Goal: Information Seeking & Learning: Learn about a topic

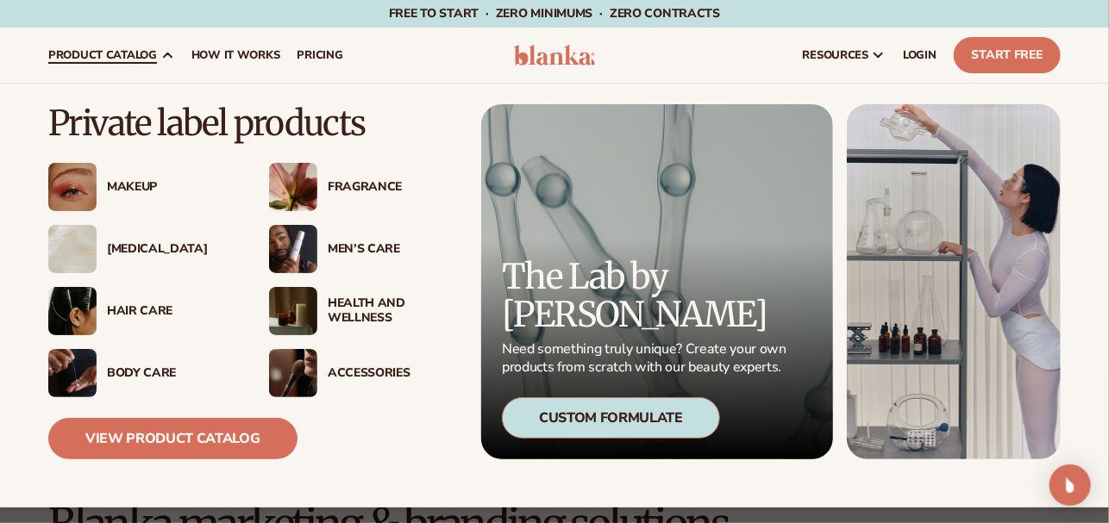
click at [655, 414] on div "Custom Formulate" at bounding box center [611, 418] width 218 height 41
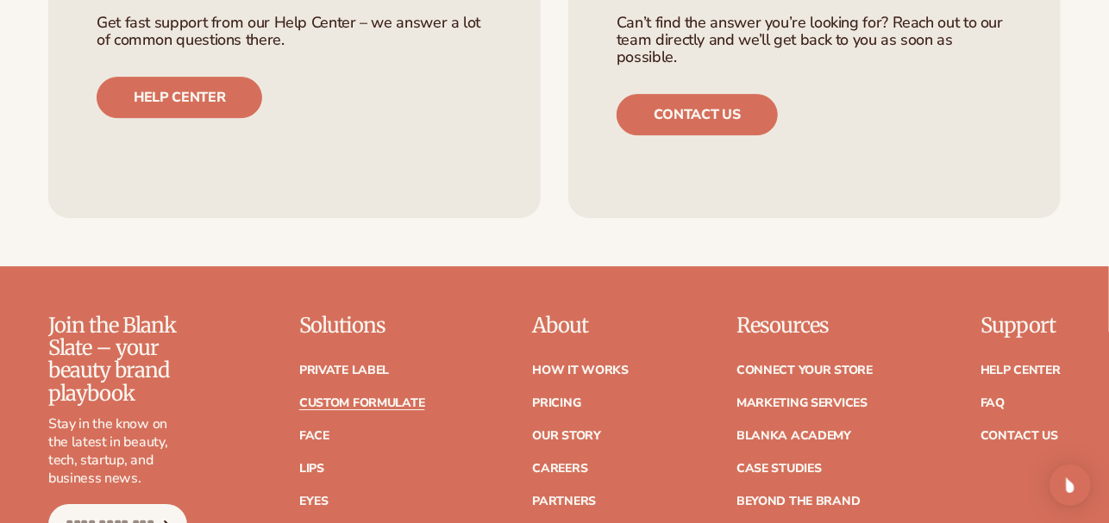
scroll to position [2329, 0]
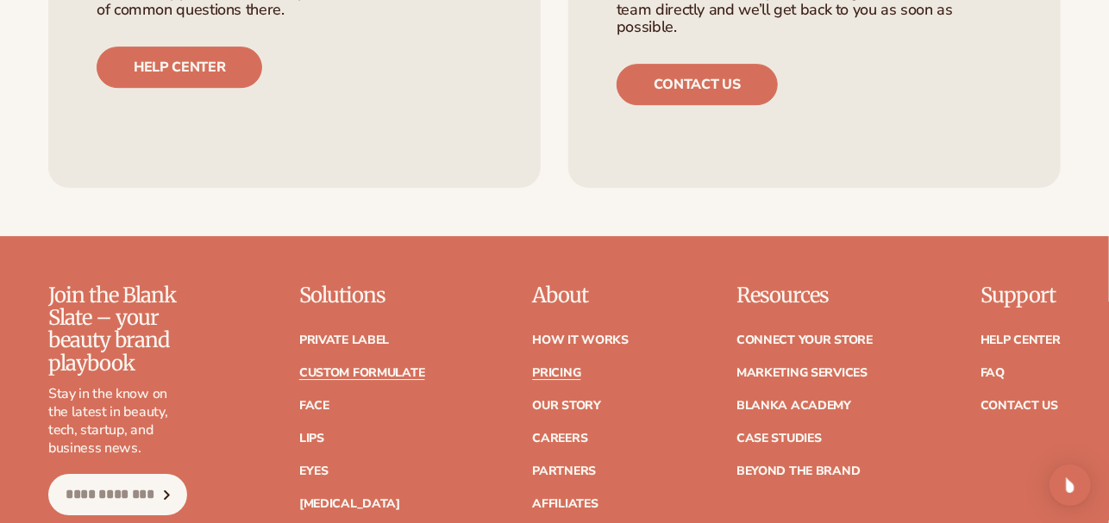
click at [532, 367] on link "Pricing" at bounding box center [556, 373] width 48 height 12
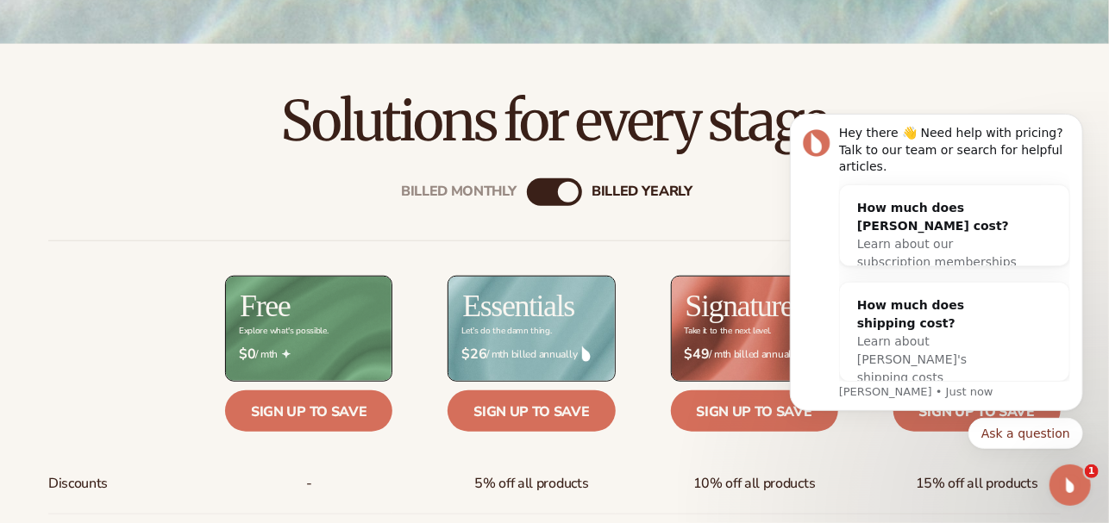
scroll to position [604, 0]
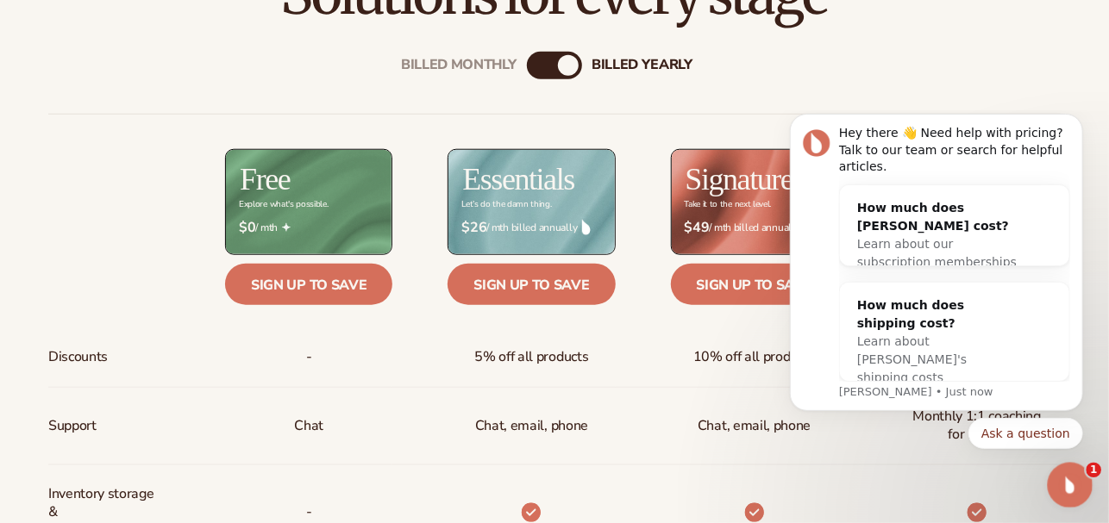
click at [1060, 488] on icon "Open Intercom Messenger" at bounding box center [1068, 483] width 28 height 28
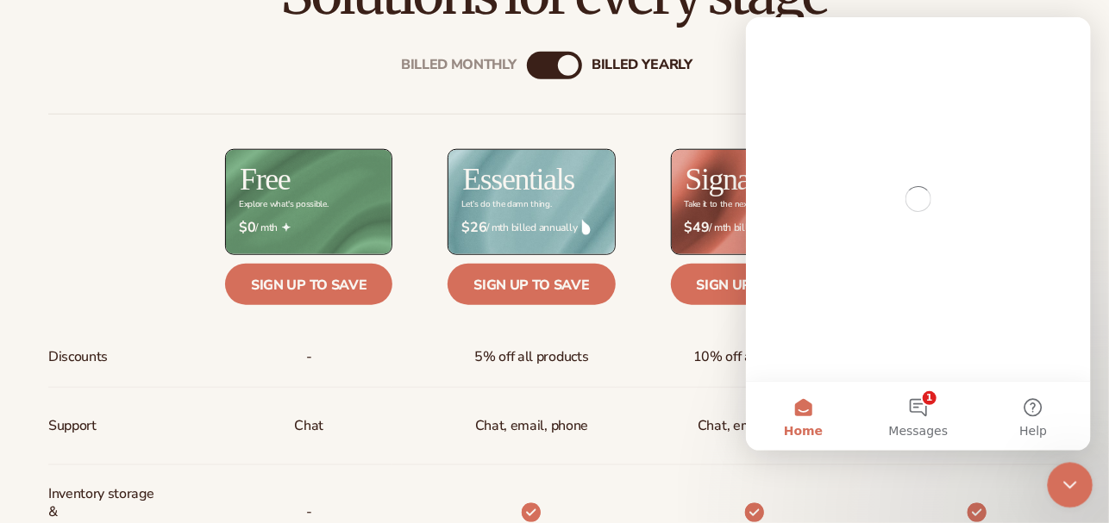
scroll to position [0, 0]
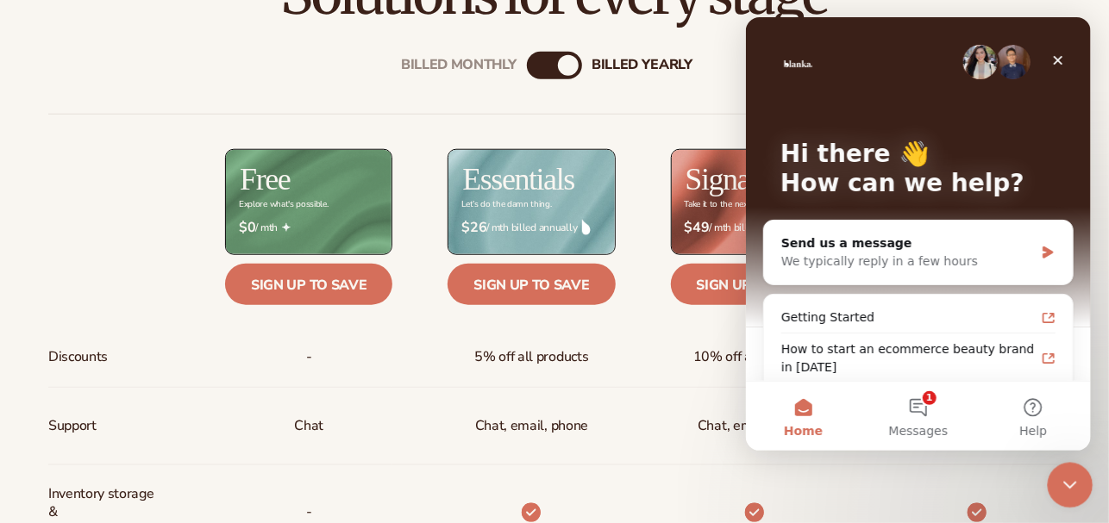
click at [1077, 476] on icon "Close Intercom Messenger" at bounding box center [1067, 483] width 21 height 21
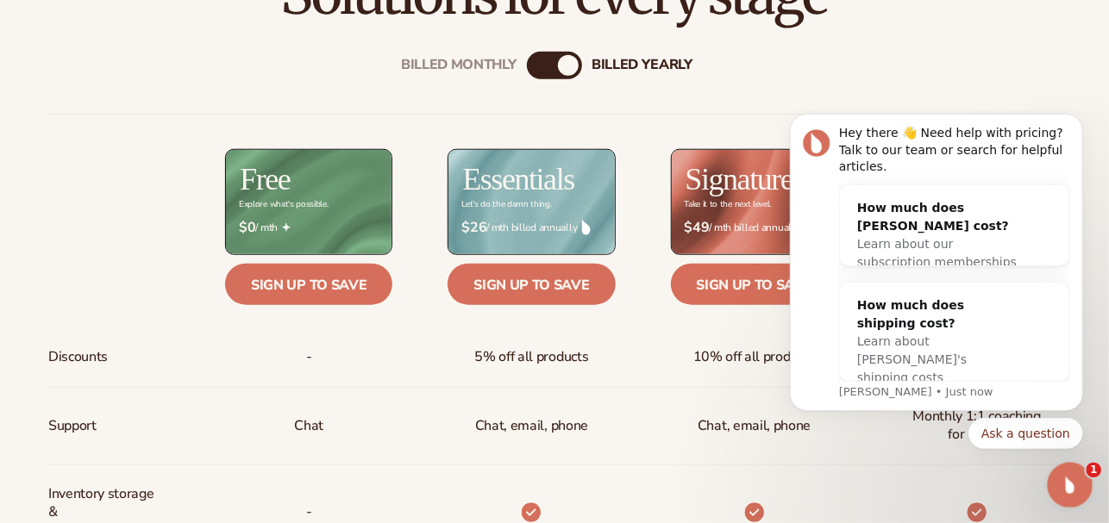
click at [1076, 476] on icon "Open Intercom Messenger" at bounding box center [1068, 483] width 28 height 28
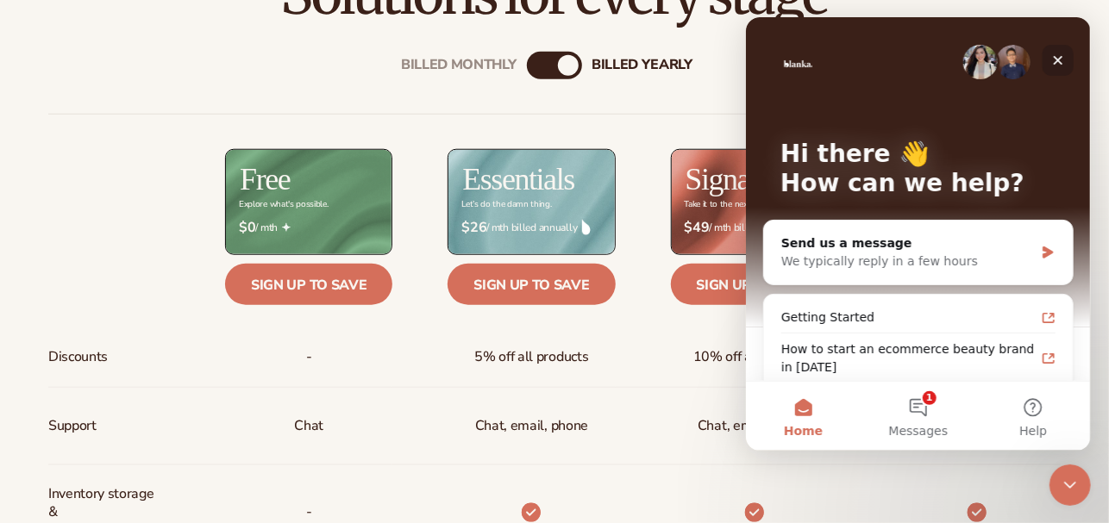
drag, startPoint x: 1056, startPoint y: 59, endPoint x: 1803, endPoint y: 80, distance: 747.2
click at [1056, 59] on icon "Close" at bounding box center [1057, 60] width 14 height 14
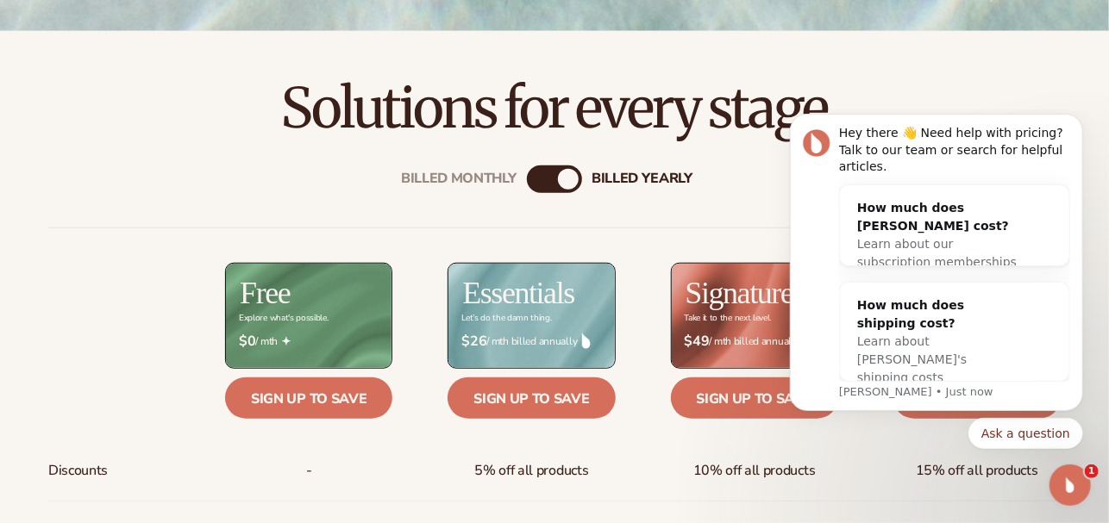
scroll to position [517, 0]
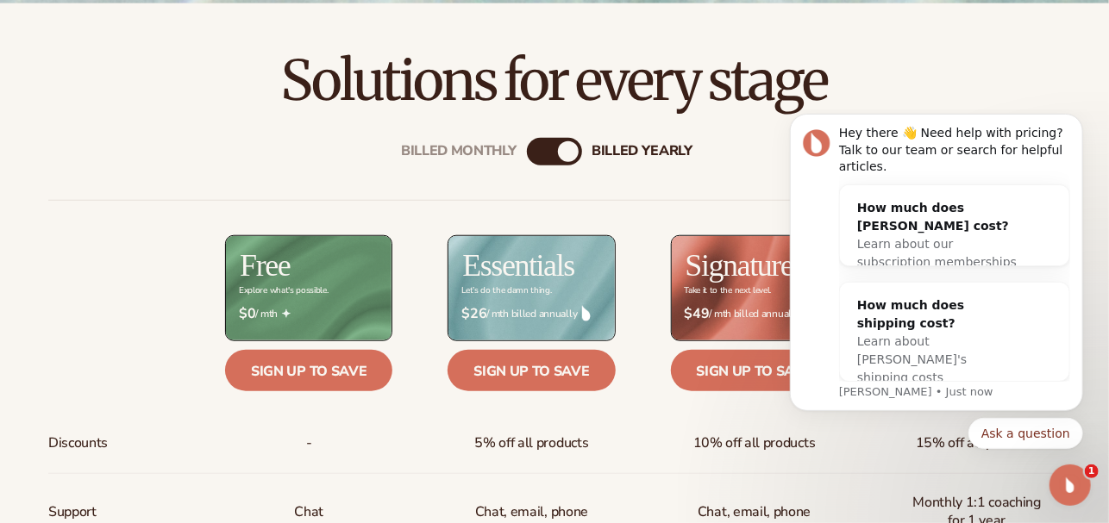
click at [534, 162] on div "Billed Monthly" at bounding box center [537, 151] width 21 height 21
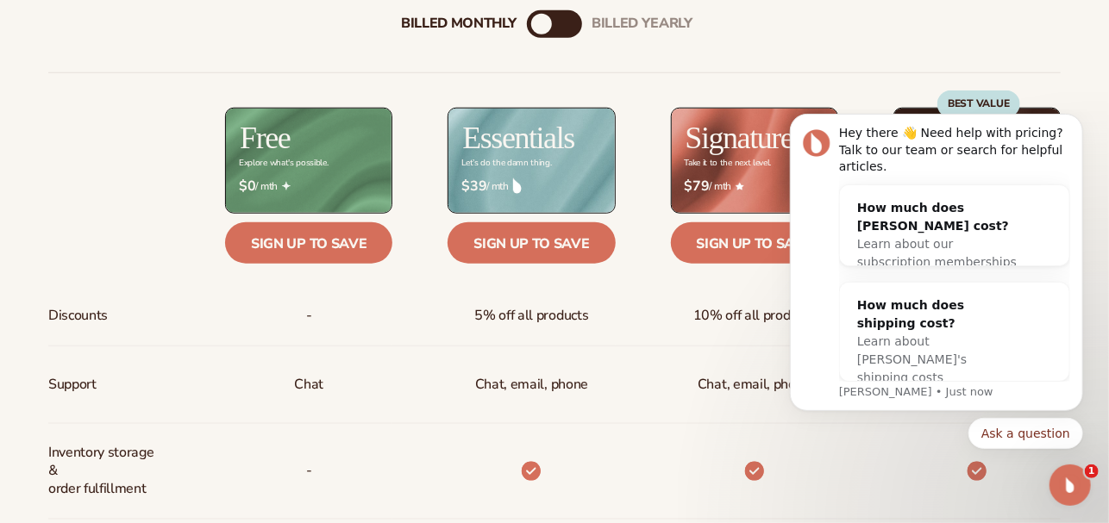
scroll to position [690, 0]
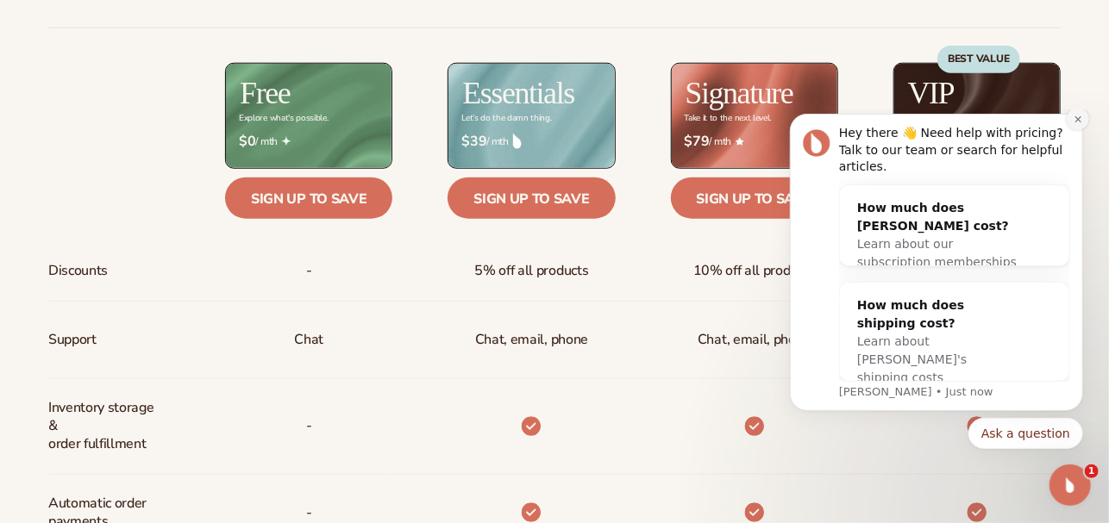
click at [1075, 122] on icon "Dismiss notification" at bounding box center [1077, 119] width 6 height 6
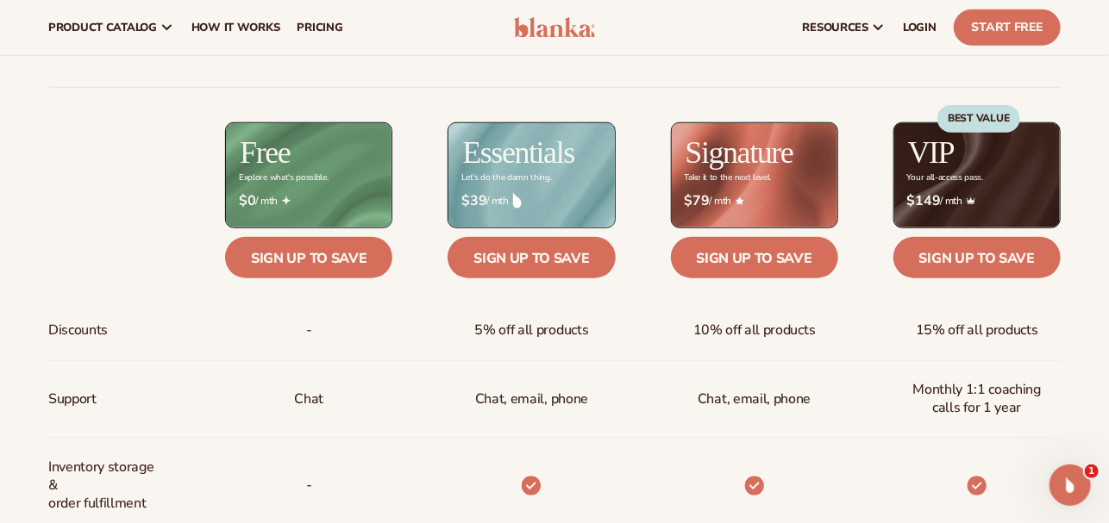
scroll to position [604, 0]
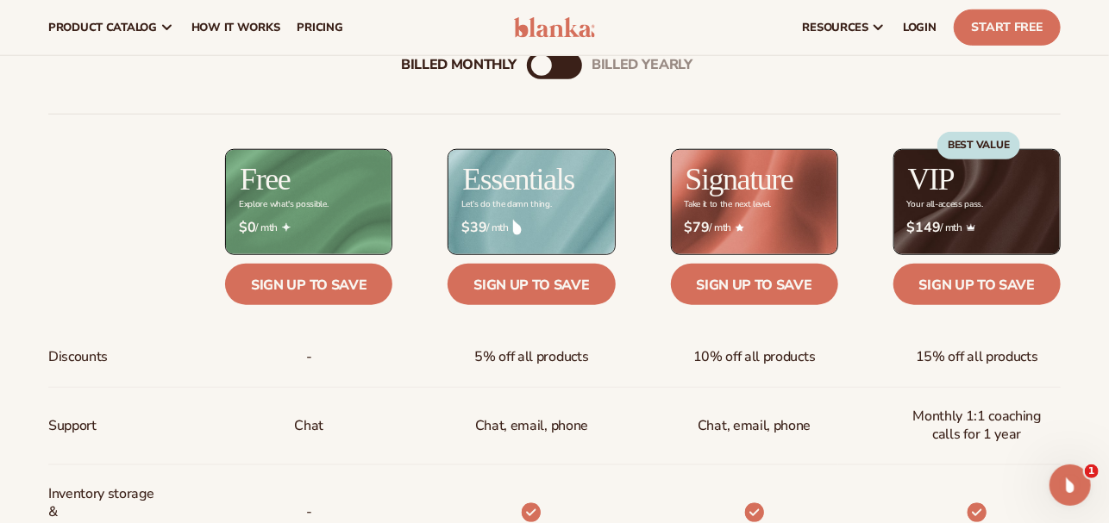
click at [570, 76] on div "billed Yearly" at bounding box center [571, 65] width 21 height 21
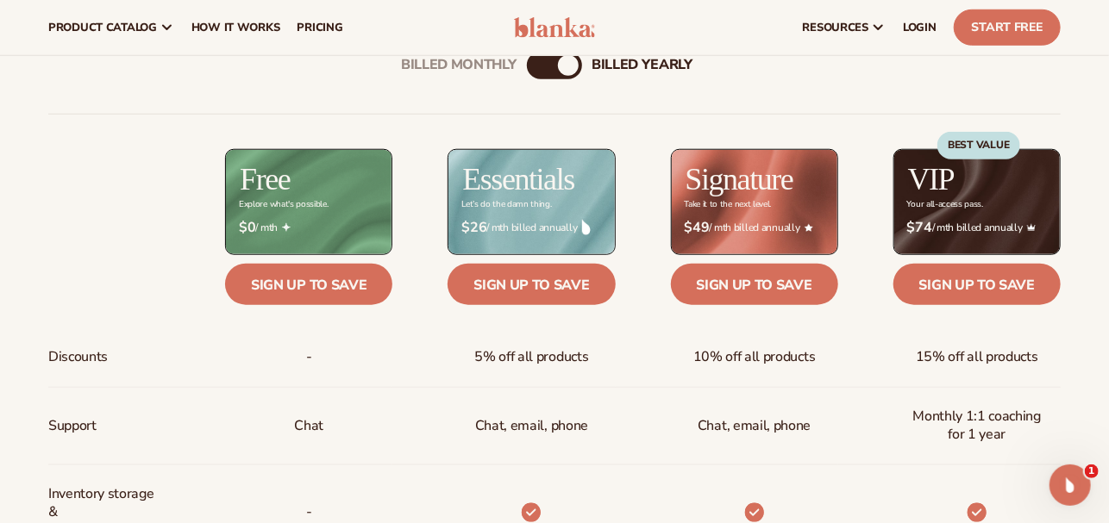
click at [539, 76] on div "Billed Monthly" at bounding box center [537, 65] width 21 height 21
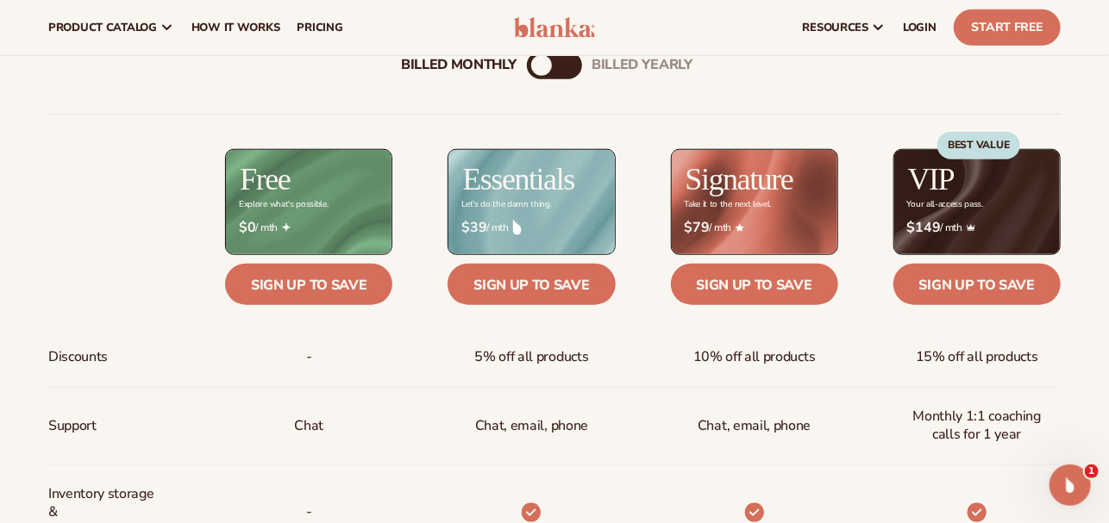
click at [573, 76] on div "billed Yearly" at bounding box center [571, 65] width 21 height 21
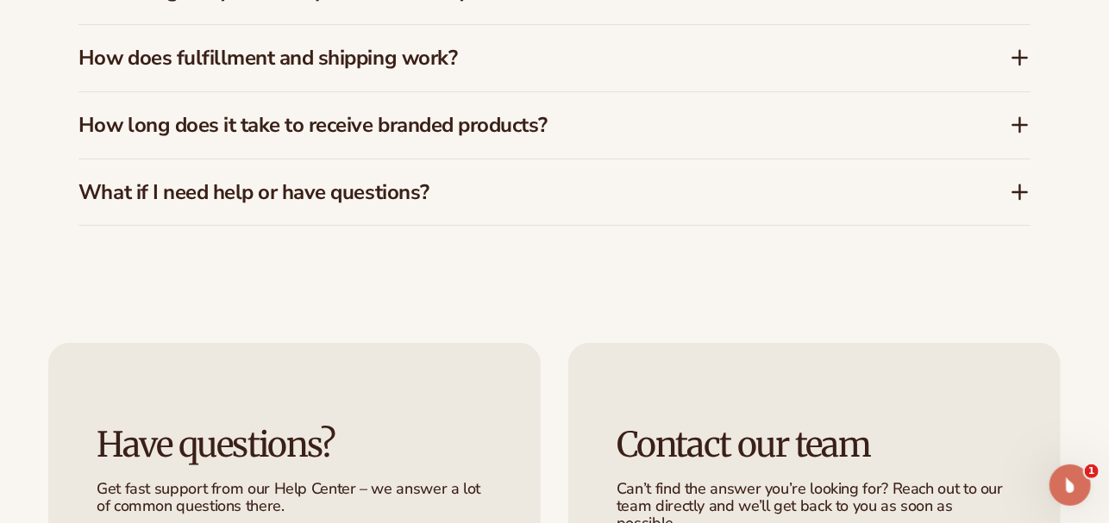
scroll to position [3018, 0]
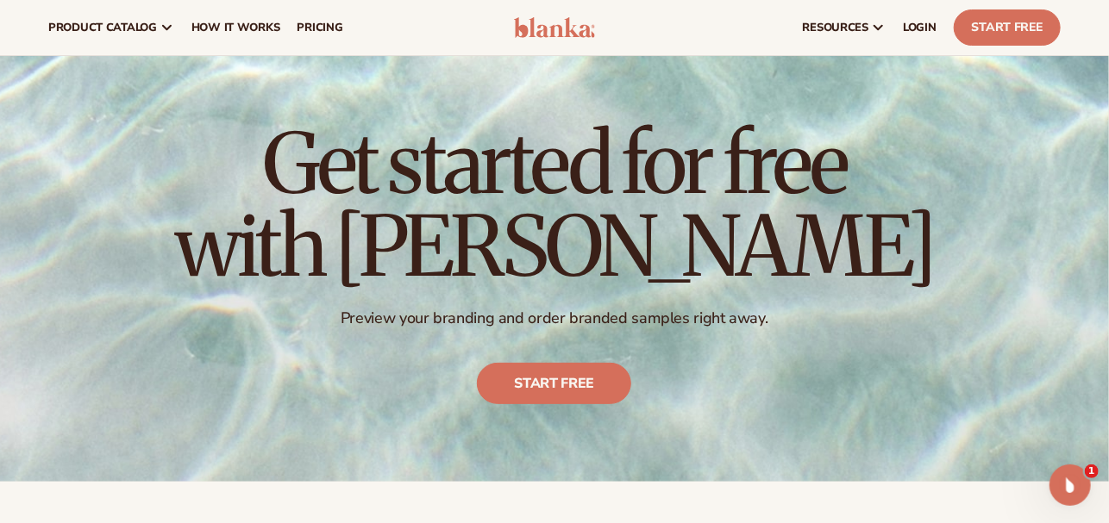
scroll to position [0, 0]
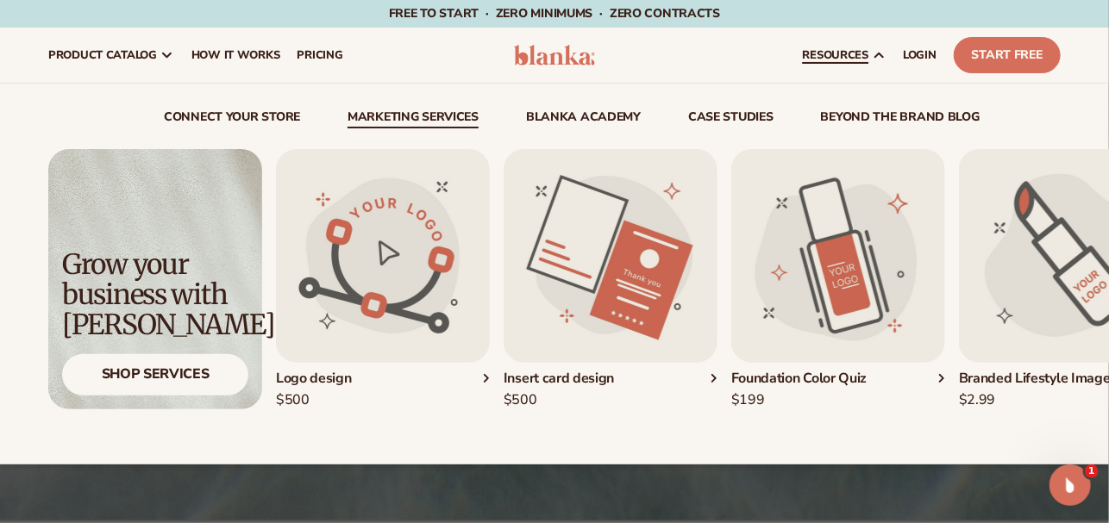
click at [401, 121] on link "Marketing services" at bounding box center [413, 119] width 131 height 17
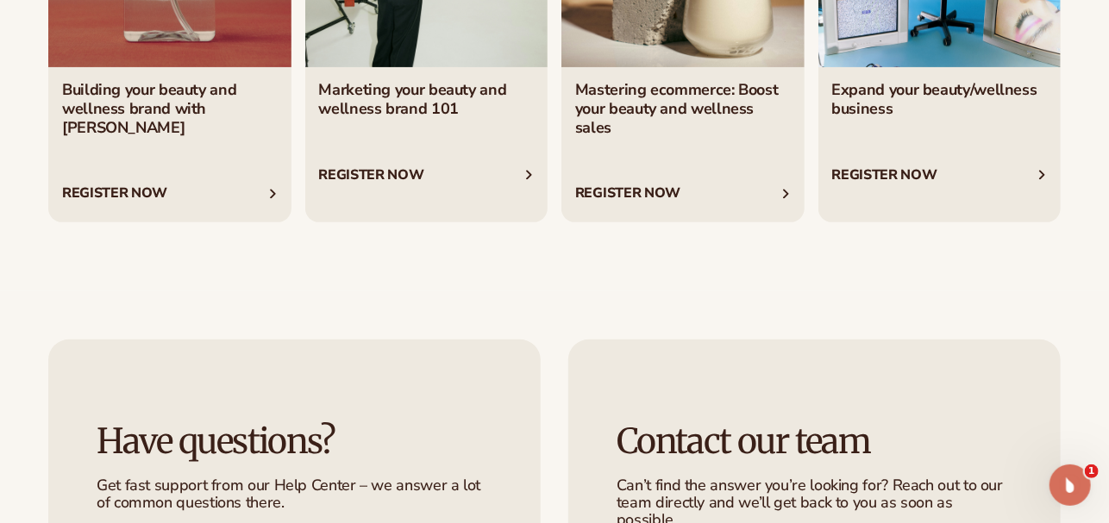
scroll to position [3105, 0]
